Goal: Find specific page/section: Find specific page/section

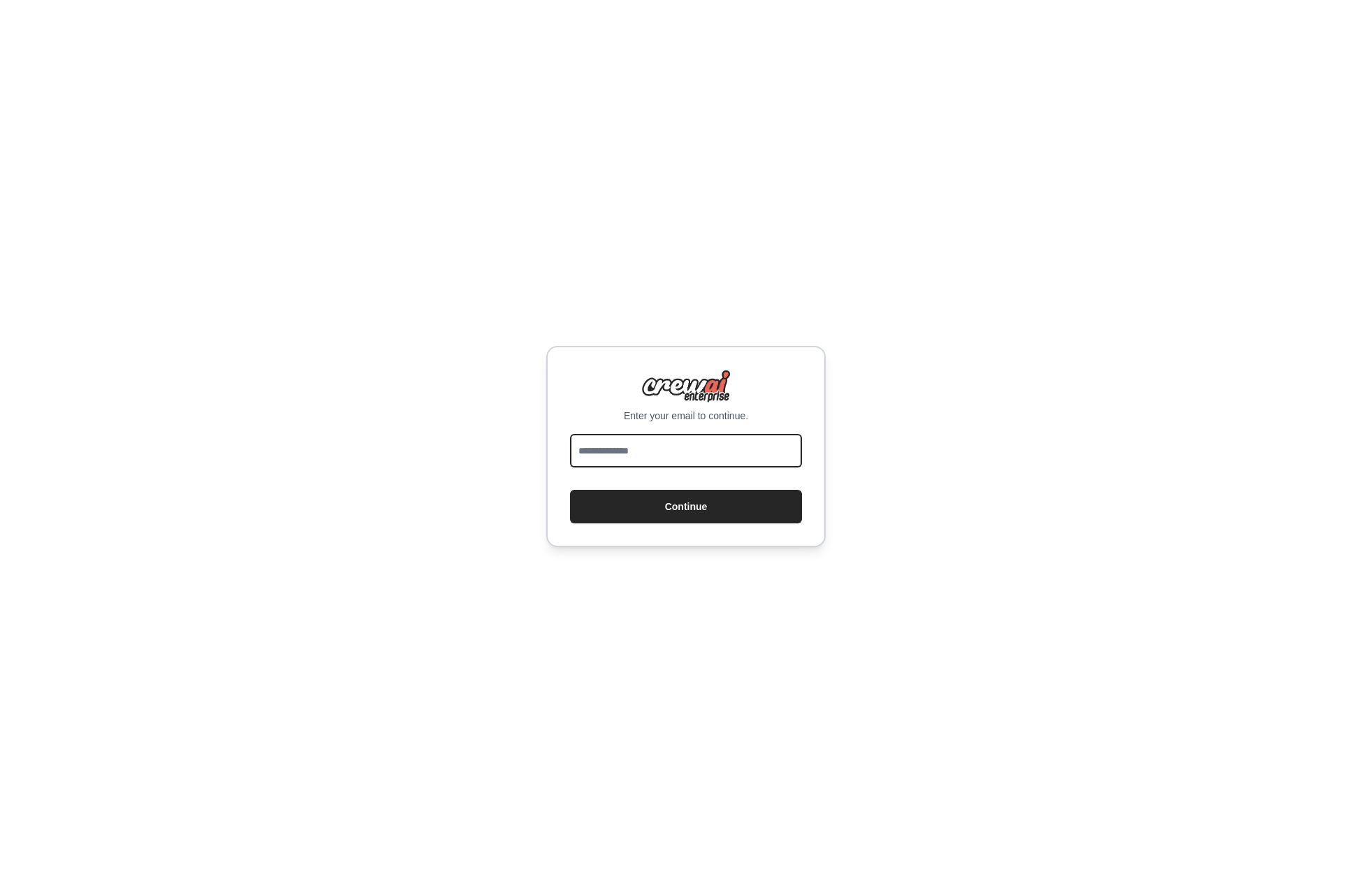
click at [668, 454] on input "email" at bounding box center [686, 451] width 232 height 33
type input "**********"
click at [688, 507] on button "Continue" at bounding box center [686, 506] width 232 height 33
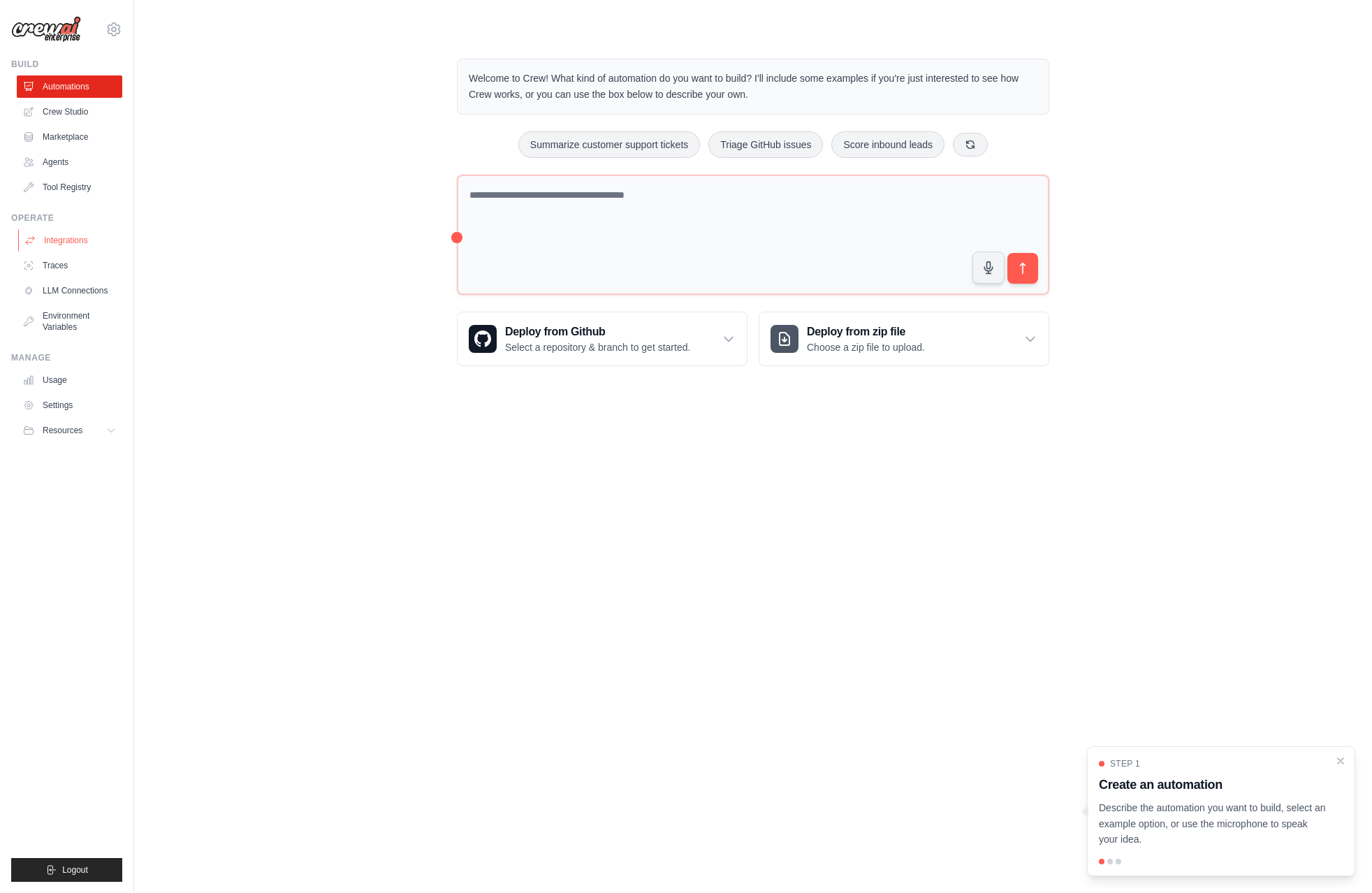
click at [63, 237] on link "Integrations" at bounding box center [71, 241] width 105 height 22
